Goal: Check status: Check status

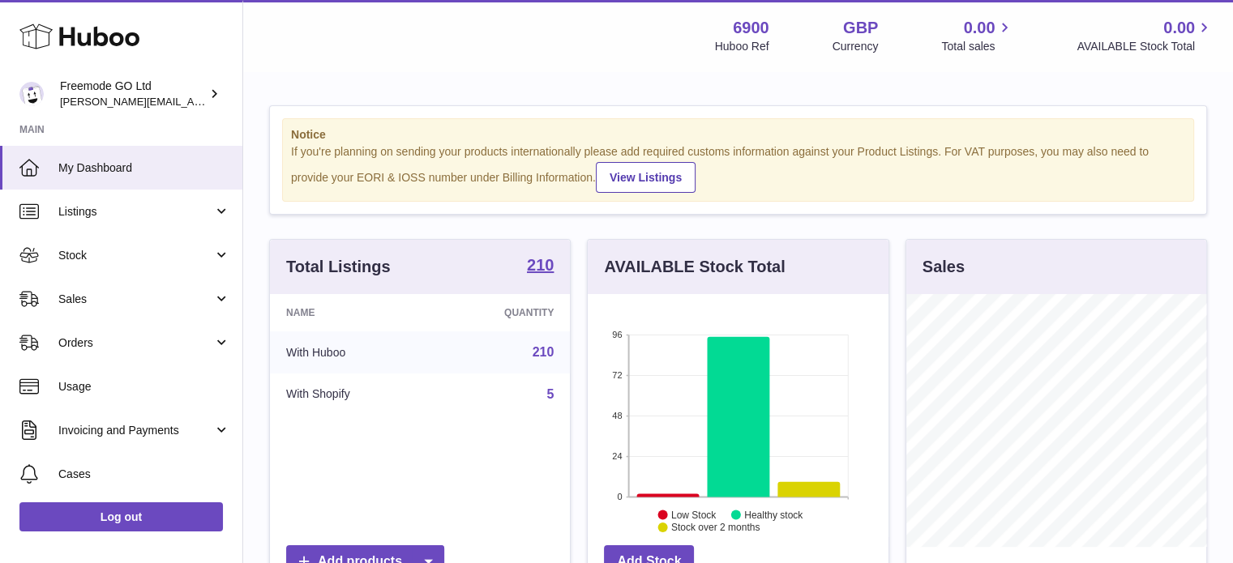
scroll to position [253, 301]
click at [149, 292] on span "Sales" at bounding box center [135, 299] width 155 height 15
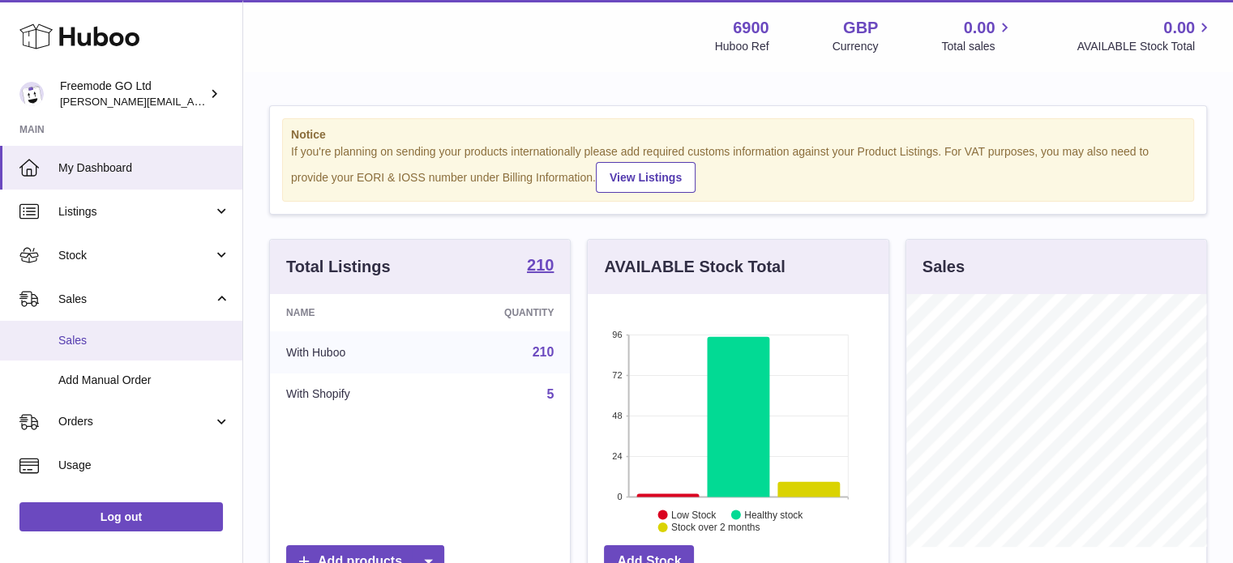
click at [176, 340] on span "Sales" at bounding box center [144, 340] width 172 height 15
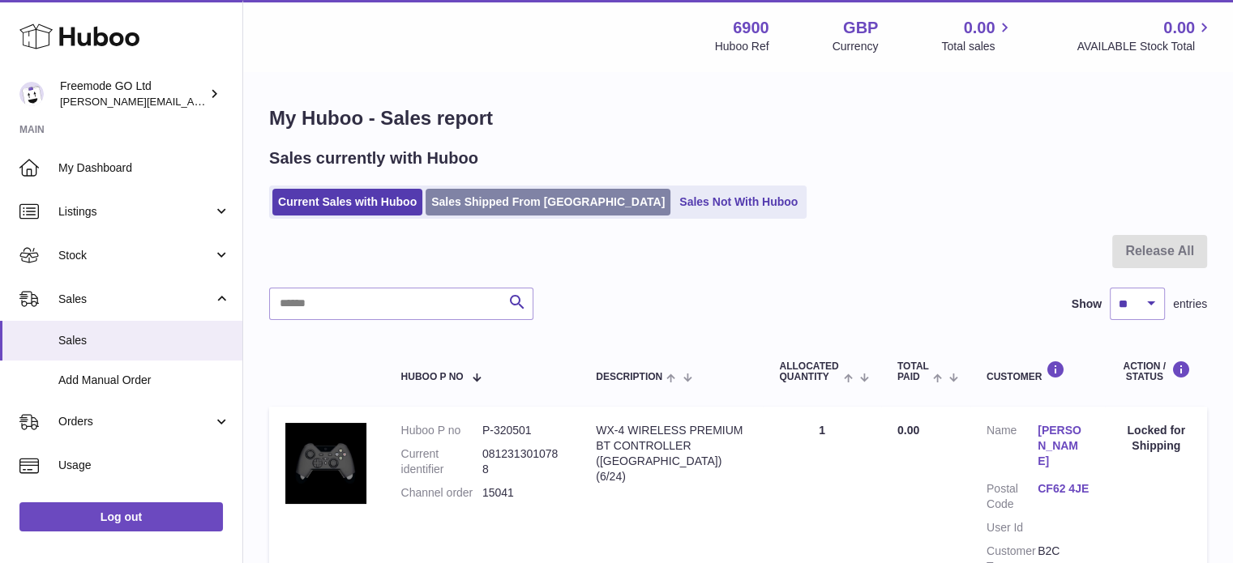
click at [462, 203] on link "Sales Shipped From [GEOGRAPHIC_DATA]" at bounding box center [547, 202] width 245 height 27
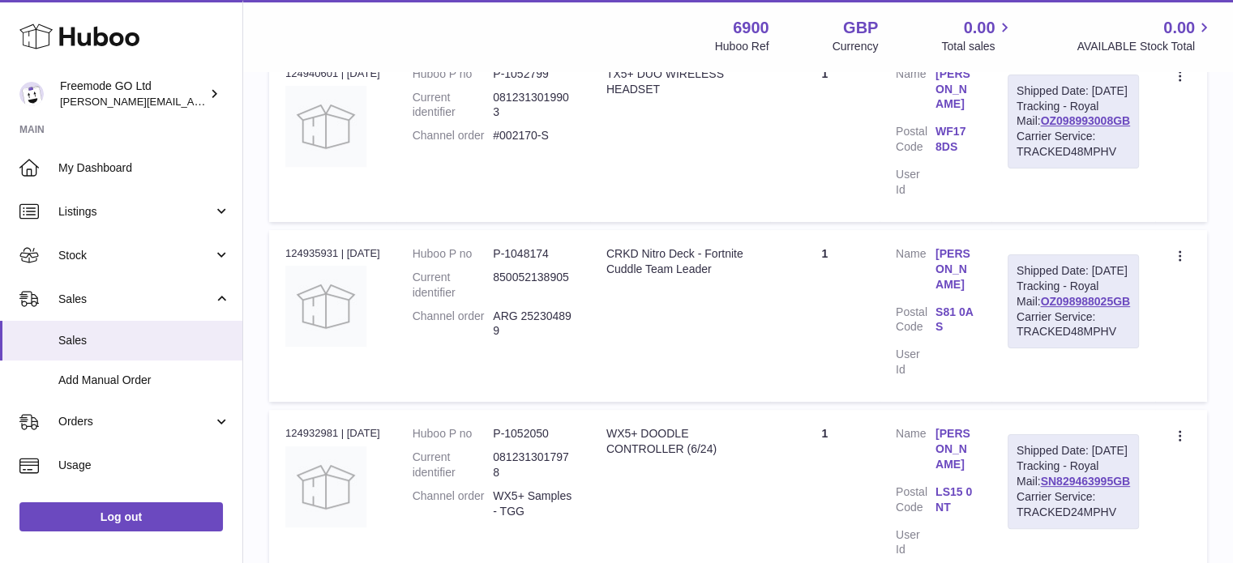
scroll to position [335, 0]
click at [1057, 487] on link "SN829463995GB" at bounding box center [1085, 480] width 90 height 13
